Goal: Transaction & Acquisition: Purchase product/service

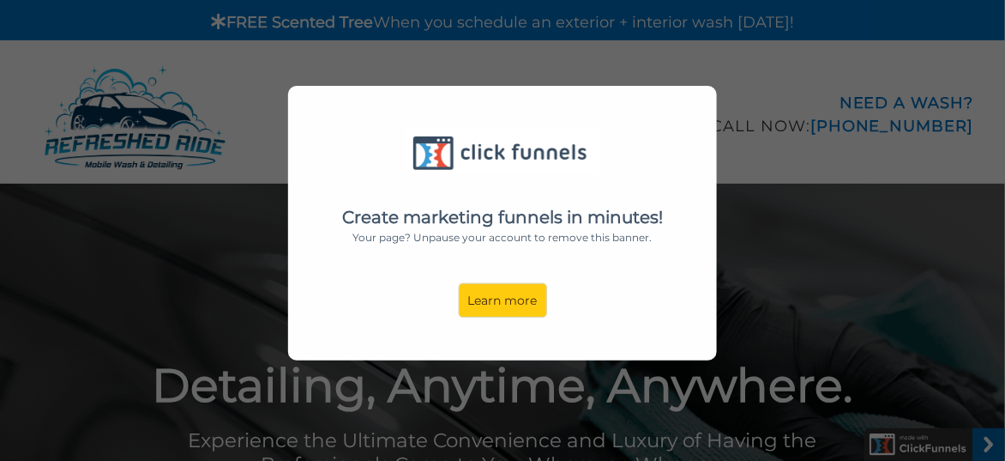
click at [700, 98] on div "Create marketing funnels in minutes! Your page? Unpause your account to remove …" at bounding box center [502, 223] width 429 height 274
click at [748, 67] on div "Create marketing funnels in minutes! Your page? Unpause your account to remove …" at bounding box center [502, 230] width 1005 height 461
click at [761, 321] on div "Create marketing funnels in minutes! Your page? Unpause your account to remove …" at bounding box center [502, 230] width 1005 height 461
click at [196, 195] on div "Create marketing funnels in minutes! Your page? Unpause your account to remove …" at bounding box center [502, 230] width 1005 height 461
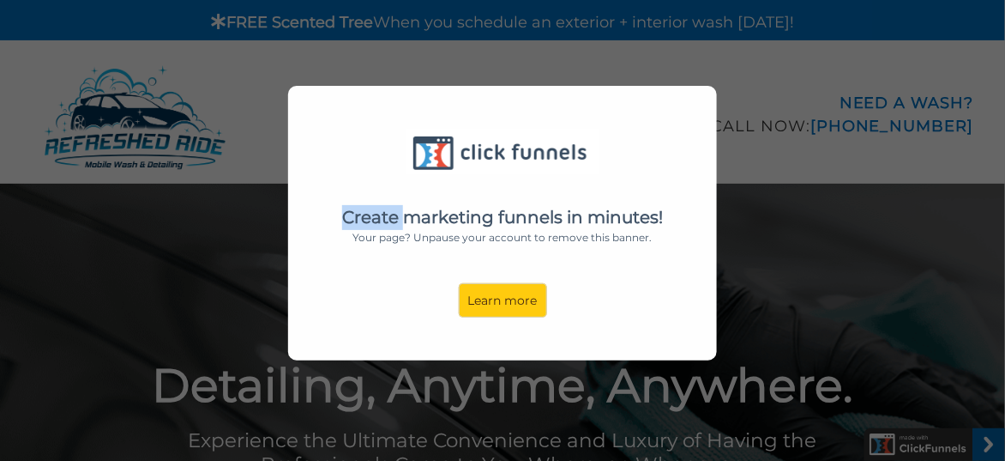
click at [230, 211] on div "Create marketing funnels in minutes! Your page? Unpause your account to remove …" at bounding box center [502, 230] width 1005 height 461
click at [244, 65] on div "Create marketing funnels in minutes! Your page? Unpause your account to remove …" at bounding box center [502, 230] width 1005 height 461
click at [501, 304] on link "Learn more" at bounding box center [503, 300] width 88 height 34
